Goal: Task Accomplishment & Management: Manage account settings

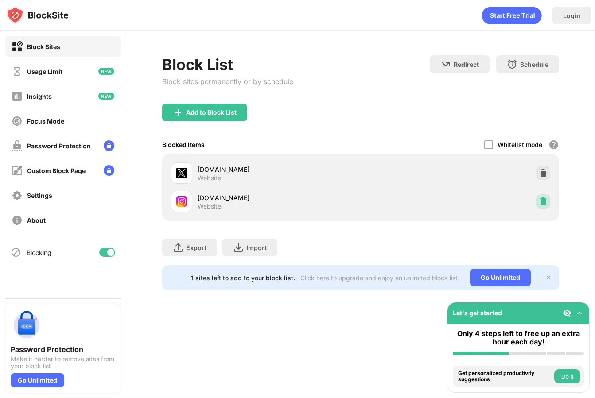
click at [543, 201] on img at bounding box center [542, 201] width 9 height 9
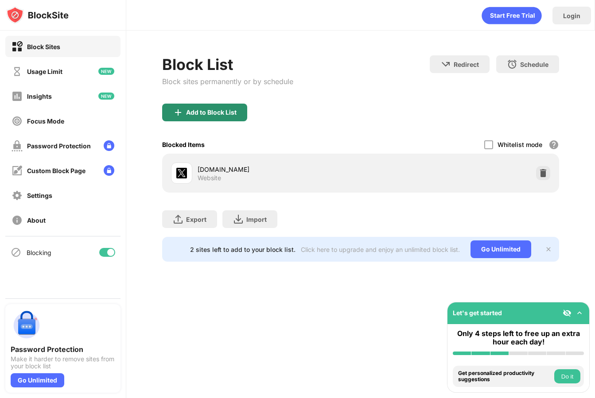
click at [192, 112] on div "Add to Block List" at bounding box center [211, 112] width 50 height 7
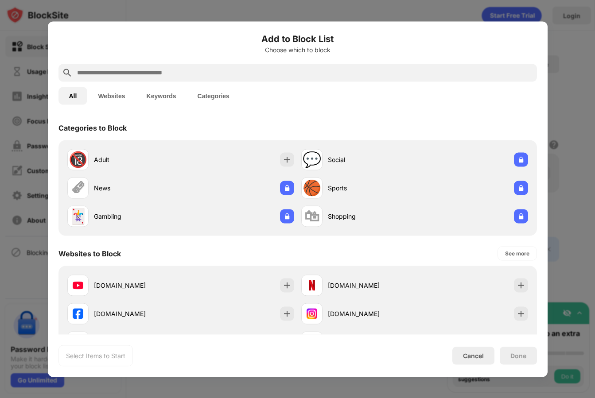
click at [155, 75] on input "text" at bounding box center [304, 72] width 457 height 11
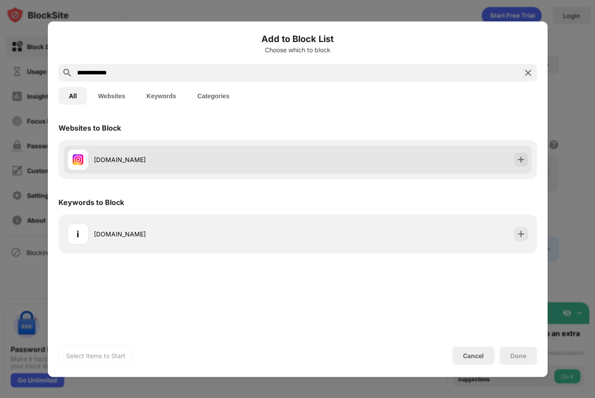
type input "**********"
click at [526, 166] on div "[DOMAIN_NAME]" at bounding box center [298, 159] width 468 height 28
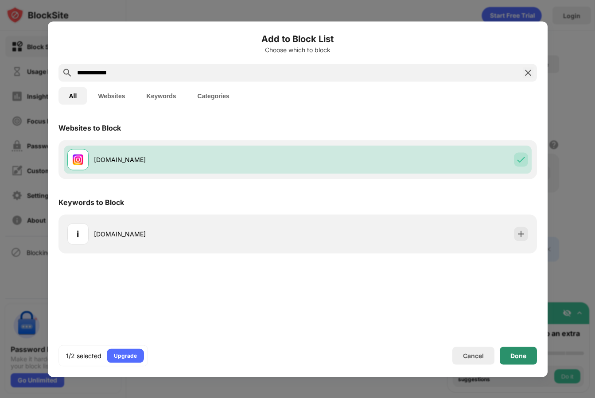
click at [527, 361] on div "Done" at bounding box center [517, 356] width 37 height 18
